Goal: Task Accomplishment & Management: Use online tool/utility

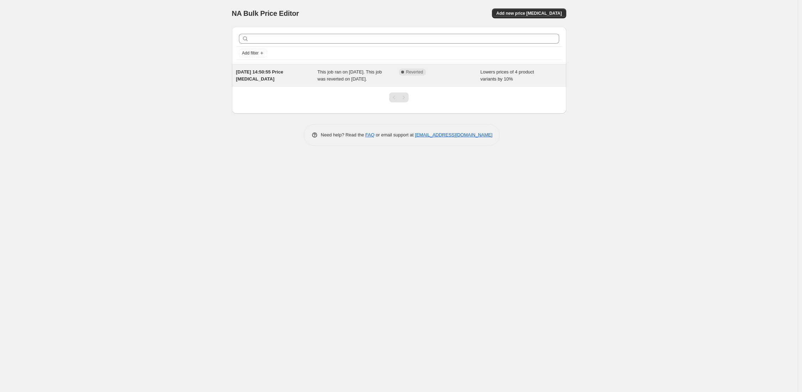
click at [249, 83] on div "[DATE] 14:50:55 Price [MEDICAL_DATA]" at bounding box center [277, 76] width 82 height 14
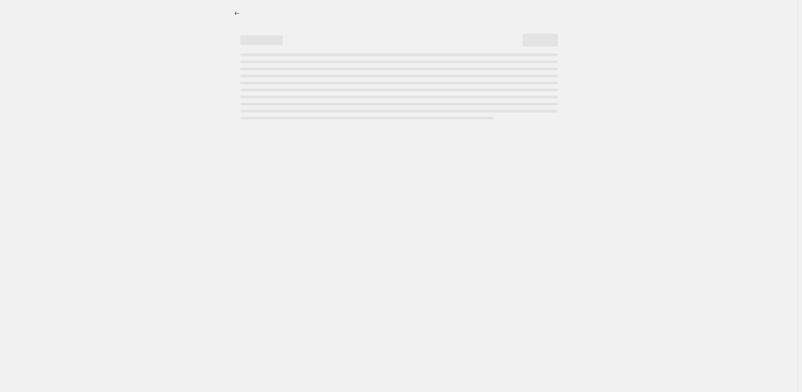
select select "percentage"
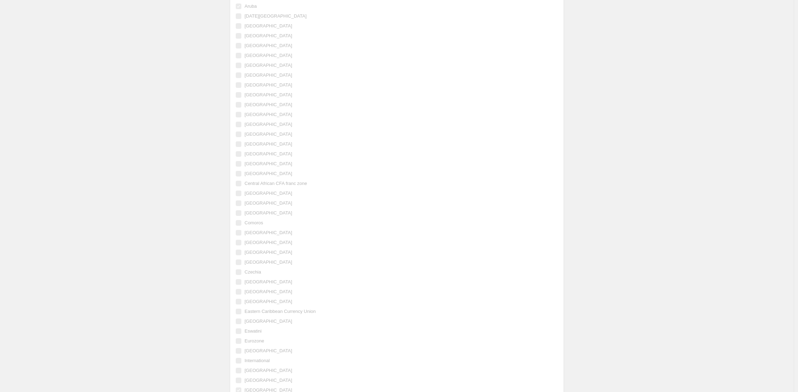
scroll to position [886, 0]
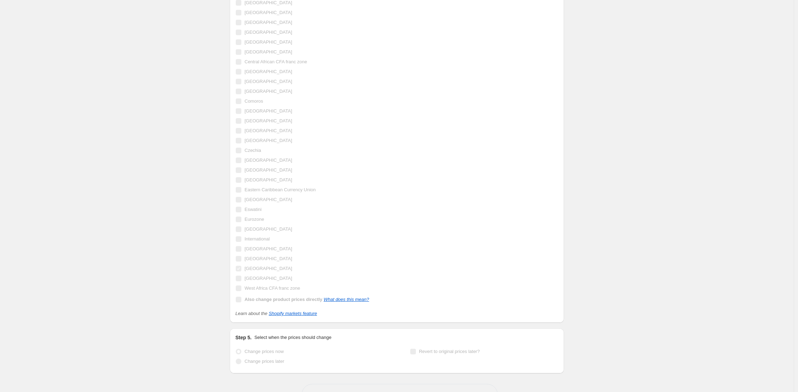
click at [301, 318] on div "Step 4. Shopify markets Select Shopify markets to apply price changes to Apply …" at bounding box center [397, 41] width 334 height 564
click at [299, 316] on link "Shopify markets feature" at bounding box center [293, 313] width 48 height 5
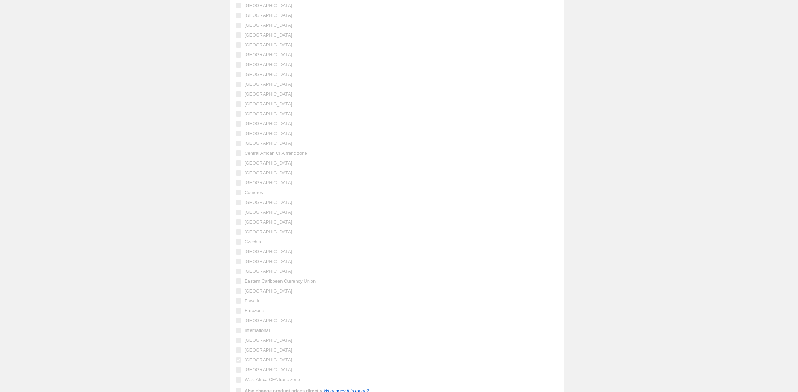
scroll to position [832, 0]
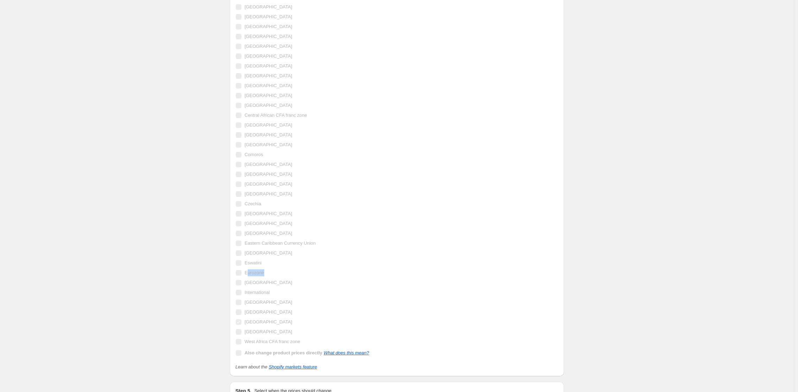
drag, startPoint x: 249, startPoint y: 275, endPoint x: 278, endPoint y: 278, distance: 29.0
click at [277, 277] on div "Eurozone" at bounding box center [302, 273] width 134 height 10
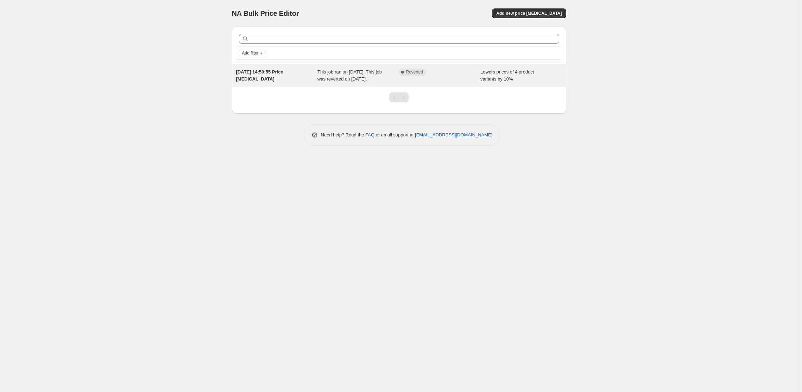
click at [446, 77] on div "Complete Reverted" at bounding box center [440, 76] width 82 height 14
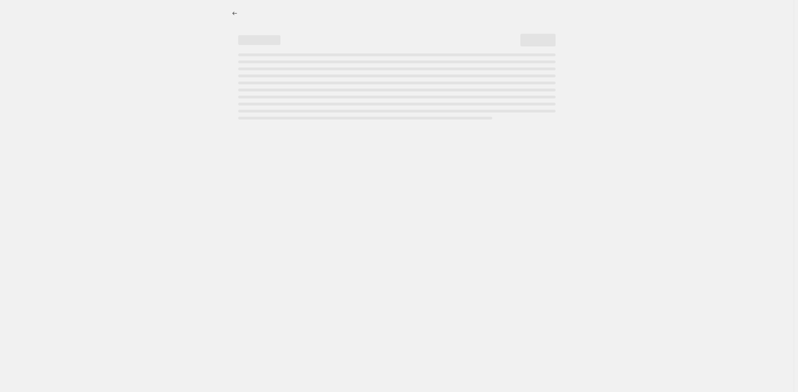
select select "percentage"
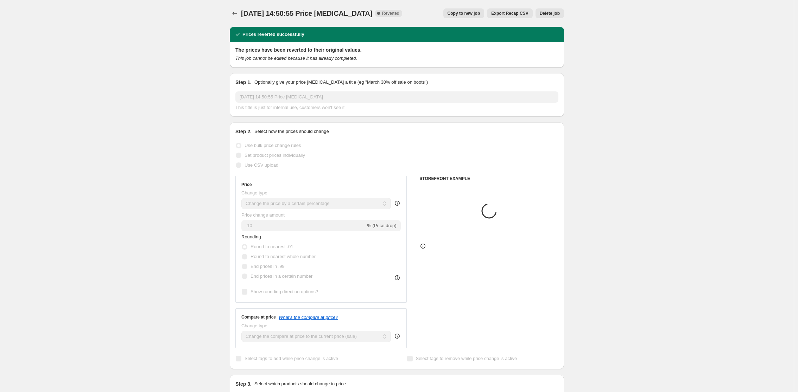
click at [463, 14] on span "Copy to new job" at bounding box center [463, 14] width 33 height 6
select select "percentage"
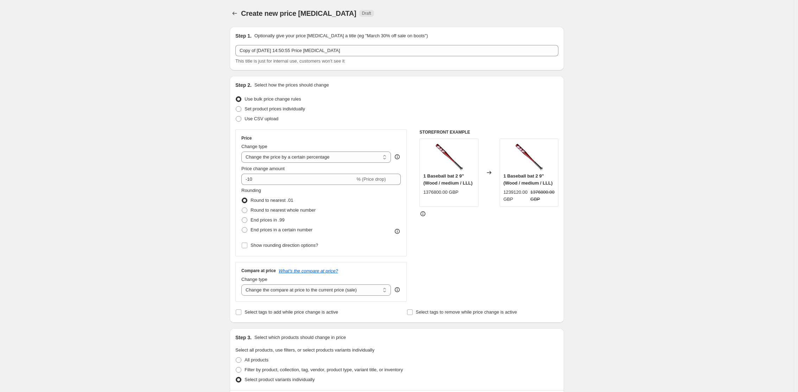
scroll to position [879, 0]
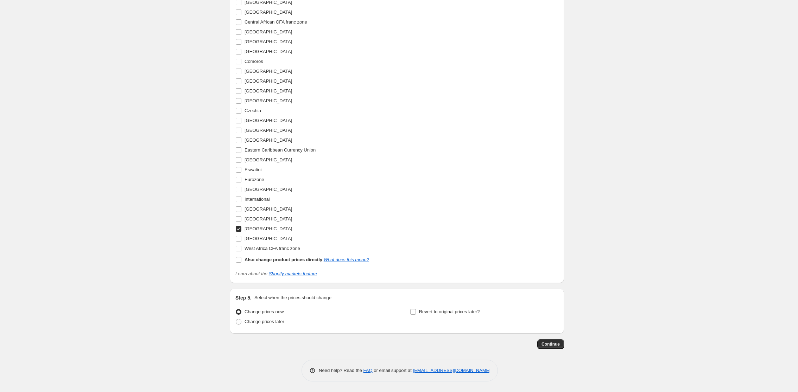
click at [244, 229] on label "[GEOGRAPHIC_DATA]" at bounding box center [263, 229] width 57 height 10
click at [241, 229] on input "[GEOGRAPHIC_DATA]" at bounding box center [239, 229] width 6 height 6
checkbox input "false"
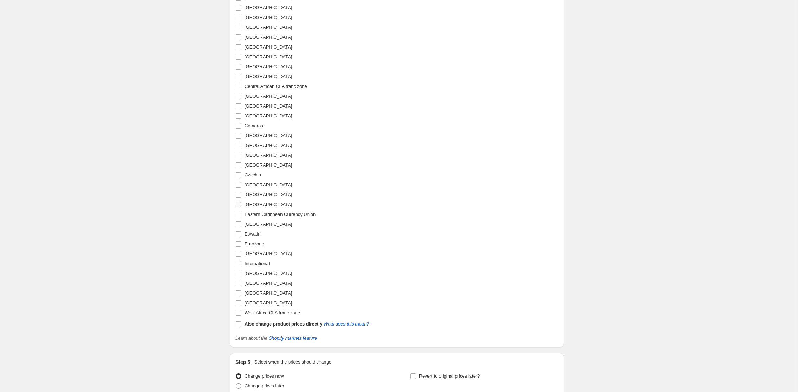
scroll to position [776, 0]
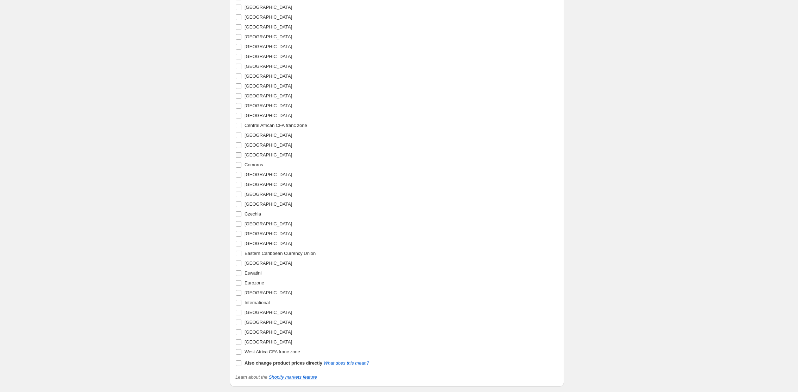
click at [242, 154] on span at bounding box center [238, 155] width 6 height 6
click at [241, 154] on input "[GEOGRAPHIC_DATA]" at bounding box center [239, 155] width 6 height 6
checkbox input "true"
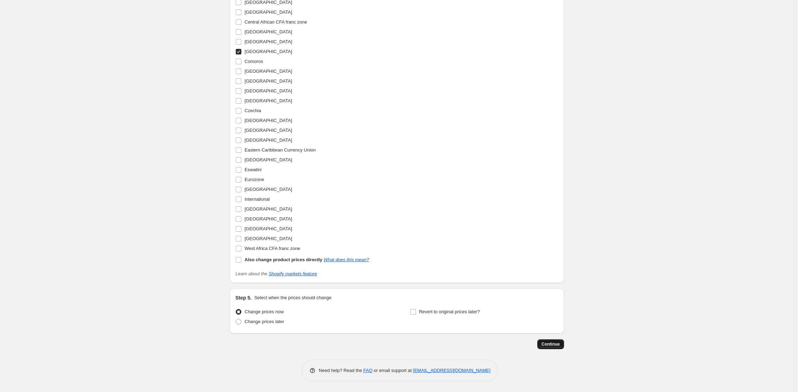
click at [555, 348] on button "Continue" at bounding box center [550, 344] width 27 height 10
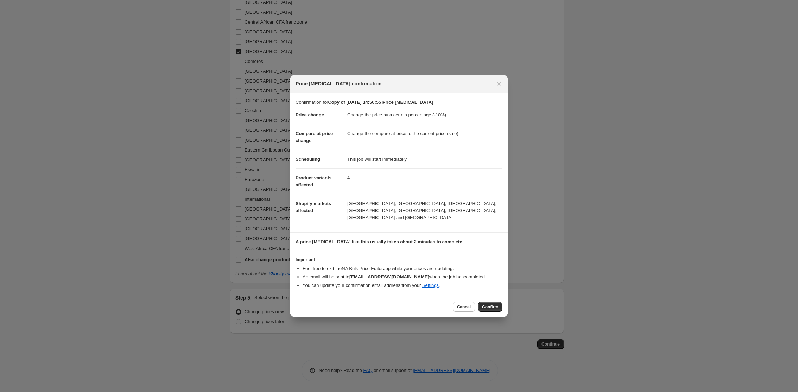
click at [497, 307] on button "Confirm" at bounding box center [490, 307] width 25 height 10
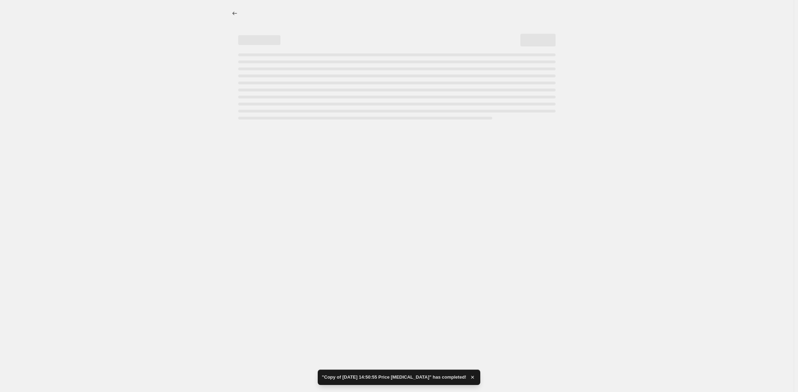
select select "percentage"
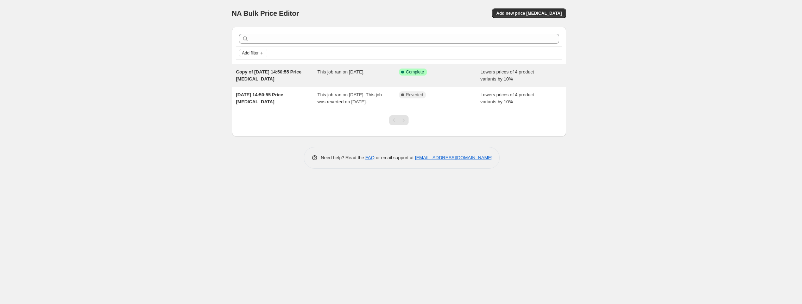
click at [304, 80] on div "Copy of [DATE] 14:50:55 Price [MEDICAL_DATA]" at bounding box center [277, 76] width 82 height 14
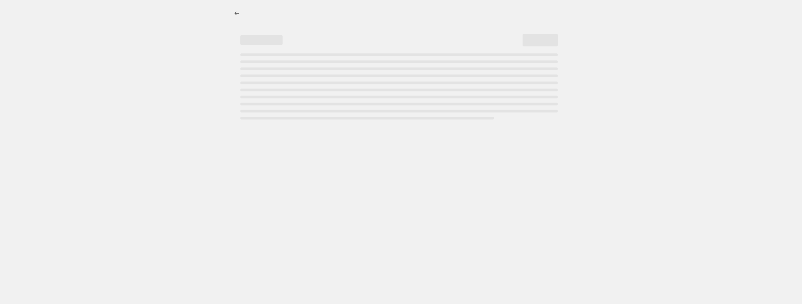
select select "percentage"
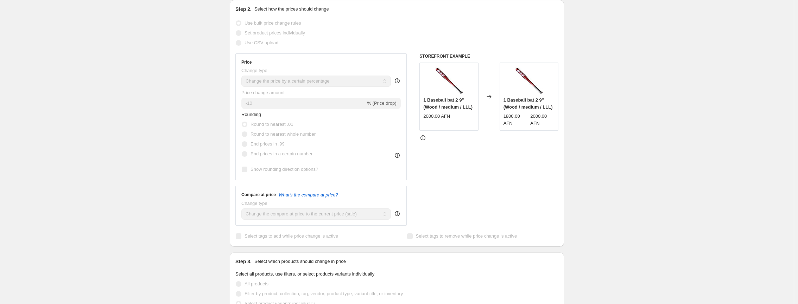
scroll to position [147, 0]
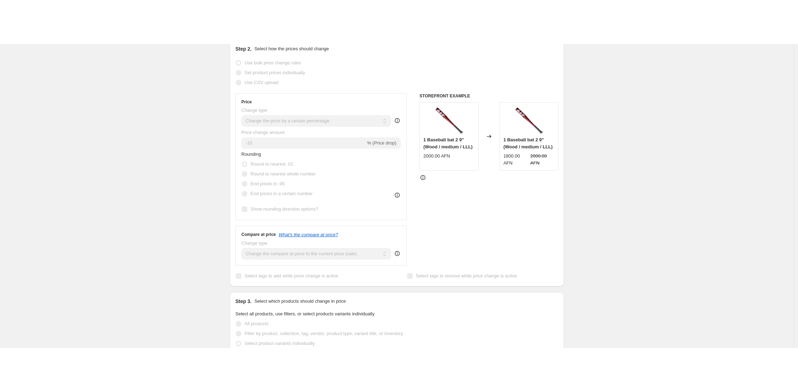
scroll to position [0, 0]
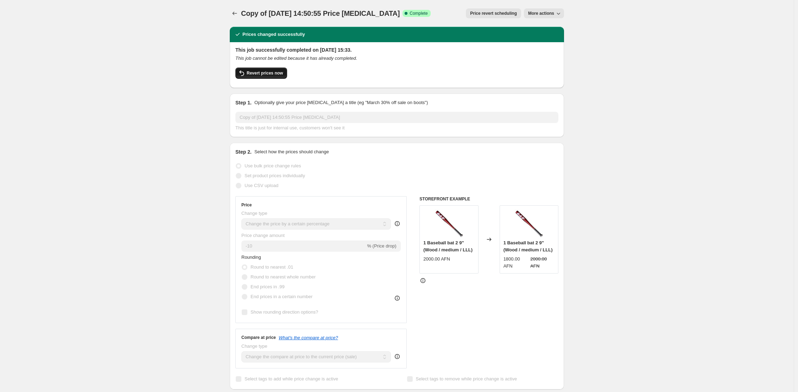
click at [266, 74] on span "Revert prices now" at bounding box center [265, 73] width 36 height 6
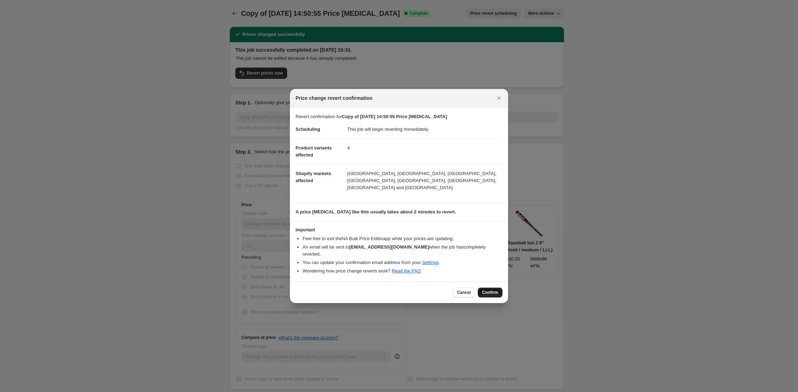
click at [494, 290] on span "Confirm" at bounding box center [490, 293] width 16 height 6
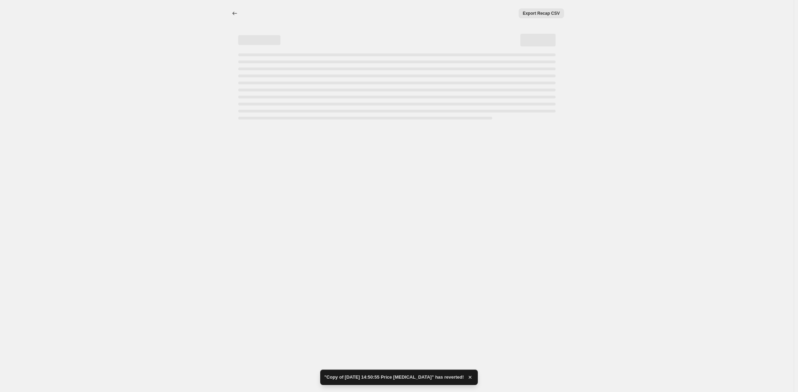
select select "percentage"
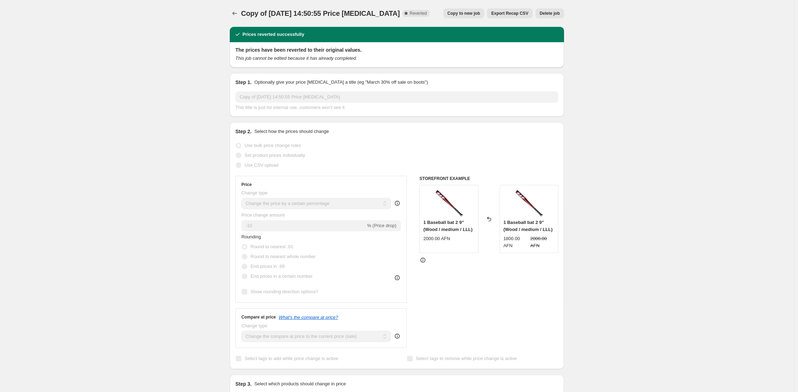
click at [466, 10] on button "Copy to new job" at bounding box center [463, 13] width 41 height 10
select select "percentage"
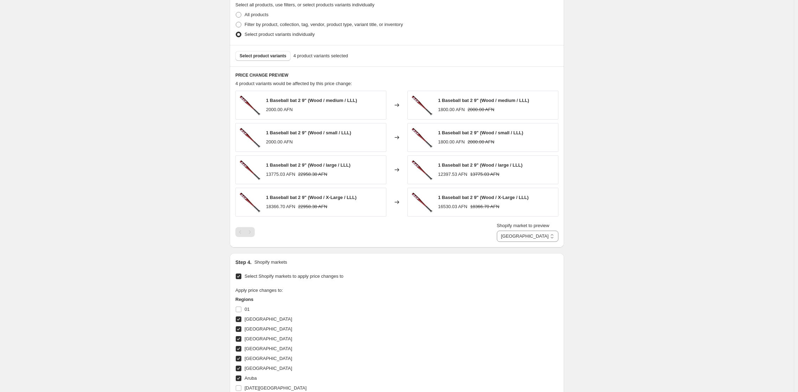
scroll to position [879, 0]
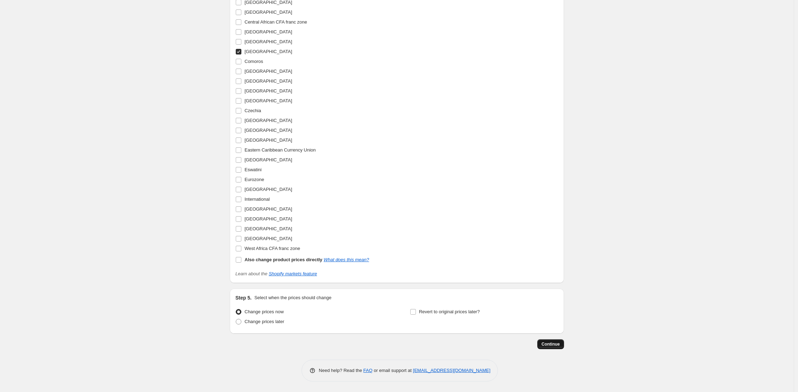
click at [549, 343] on span "Continue" at bounding box center [550, 345] width 18 height 6
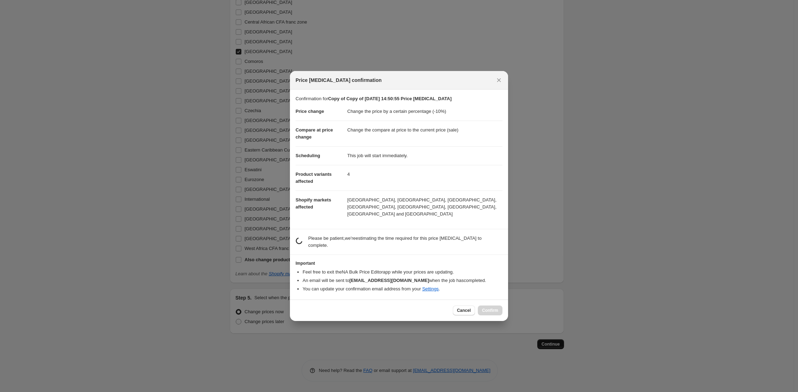
scroll to position [0, 0]
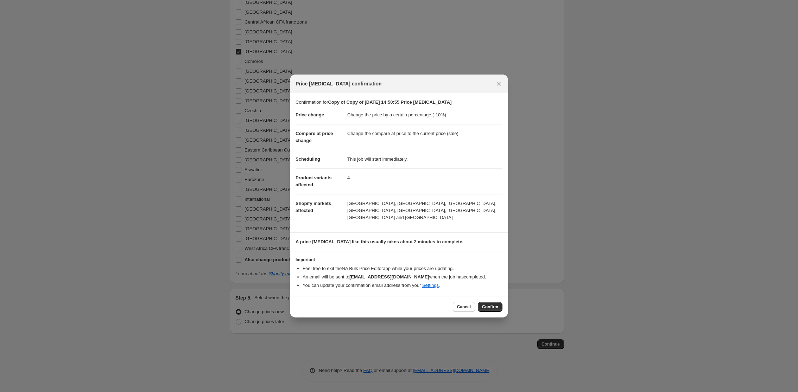
click at [491, 304] on span "Confirm" at bounding box center [490, 307] width 16 height 6
